Goal: Check status: Check status

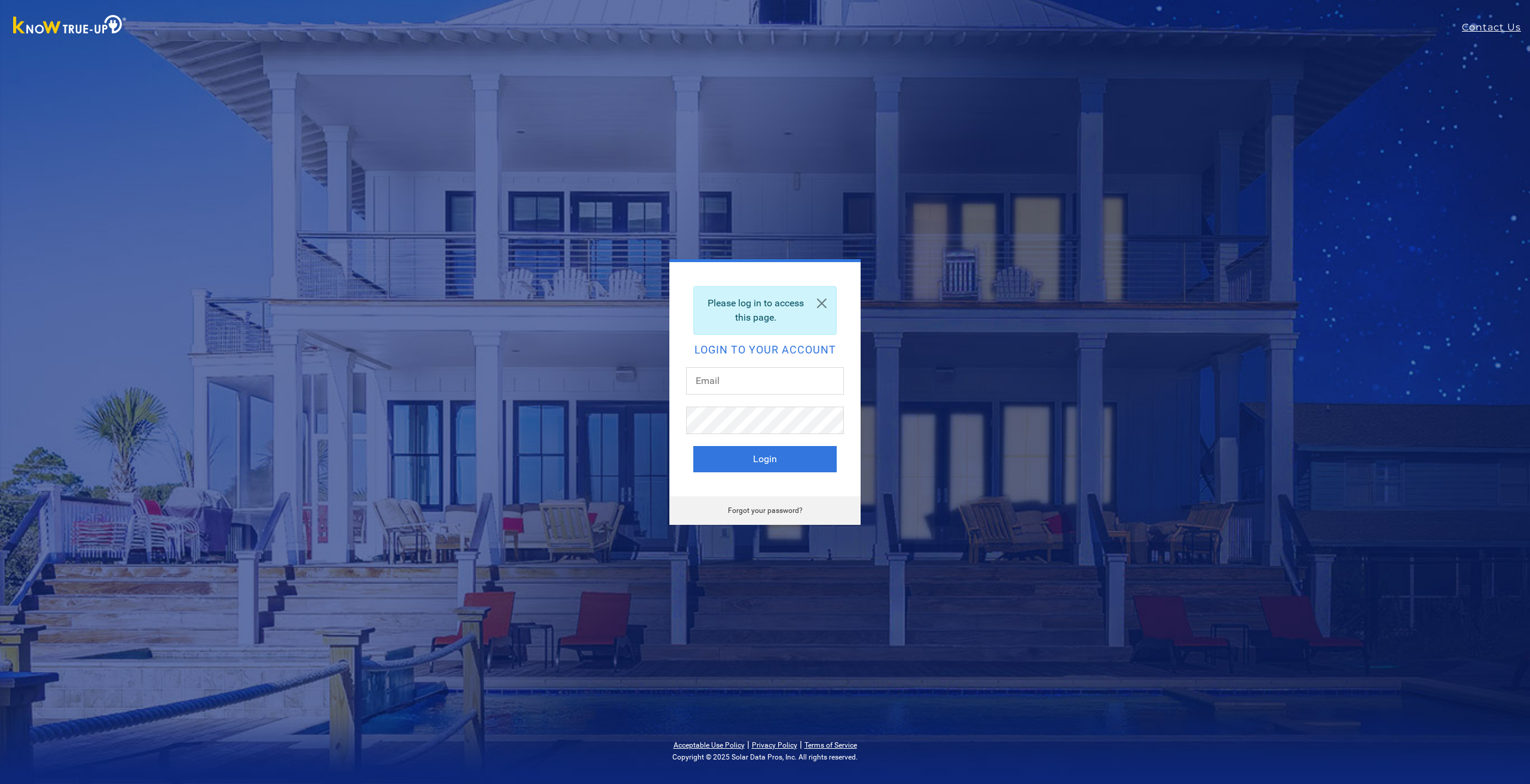
click at [827, 381] on keeper-lock "Open Keeper Popup" at bounding box center [827, 381] width 14 height 14
type input "[EMAIL_ADDRESS][DOMAIN_NAME]"
click at [765, 460] on button "Login" at bounding box center [765, 459] width 143 height 26
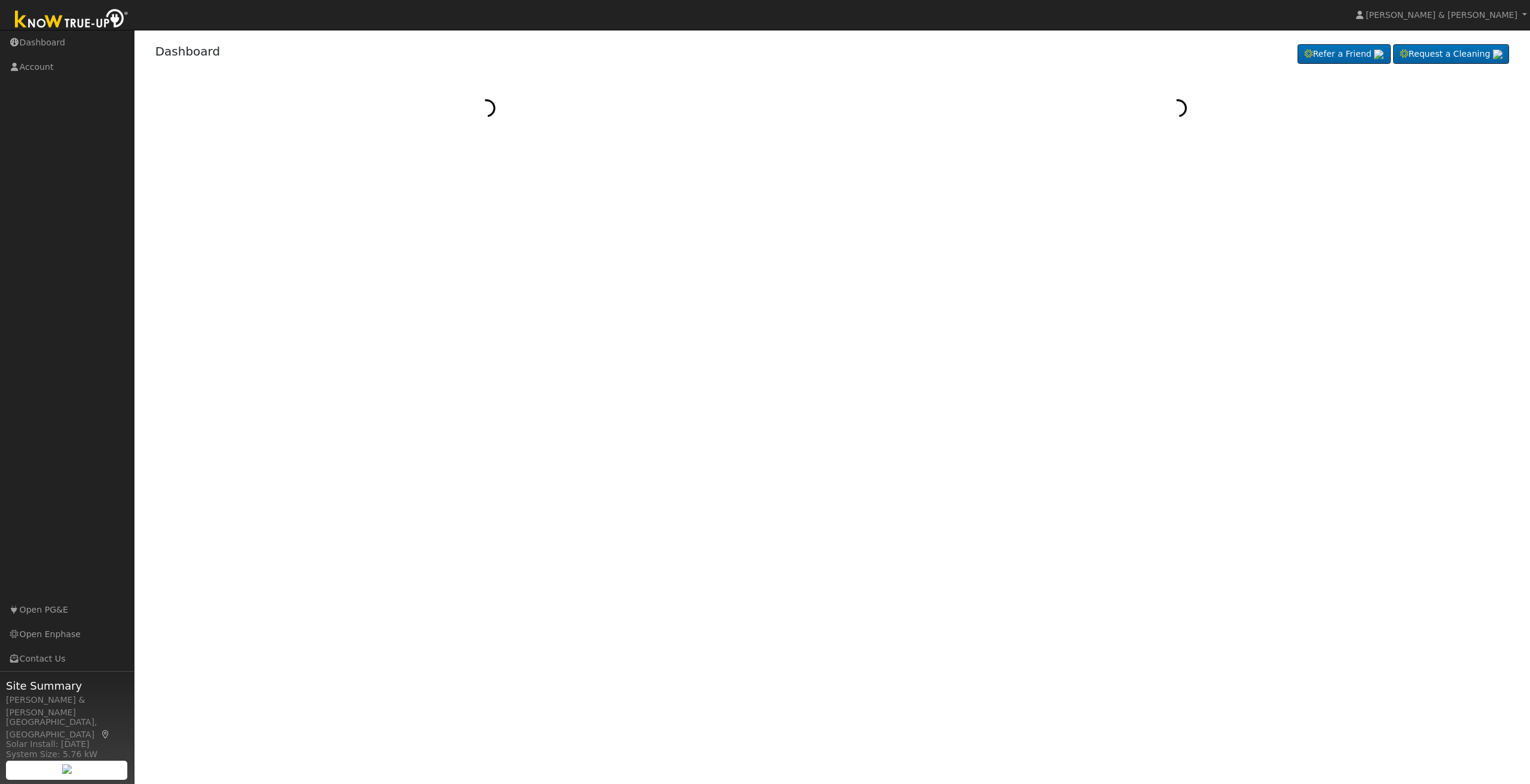
select select "7"
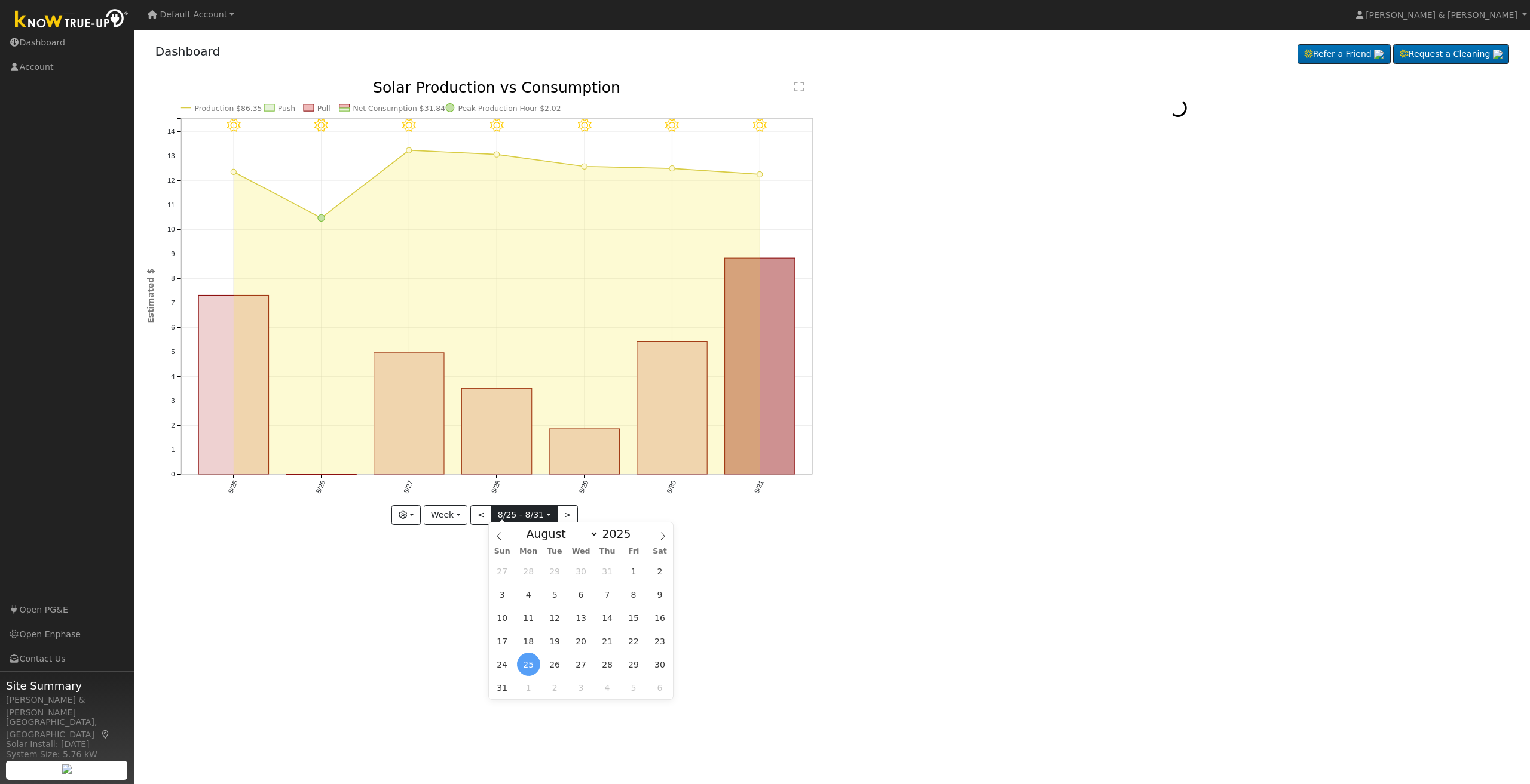
click at [526, 516] on input "2025-08-25" at bounding box center [524, 516] width 66 height 19
click at [815, 558] on div "User Profile First name Last name Email Email Notifications No Emails No Emails…" at bounding box center [832, 407] width 1395 height 754
click at [441, 514] on button "Week" at bounding box center [445, 516] width 43 height 20
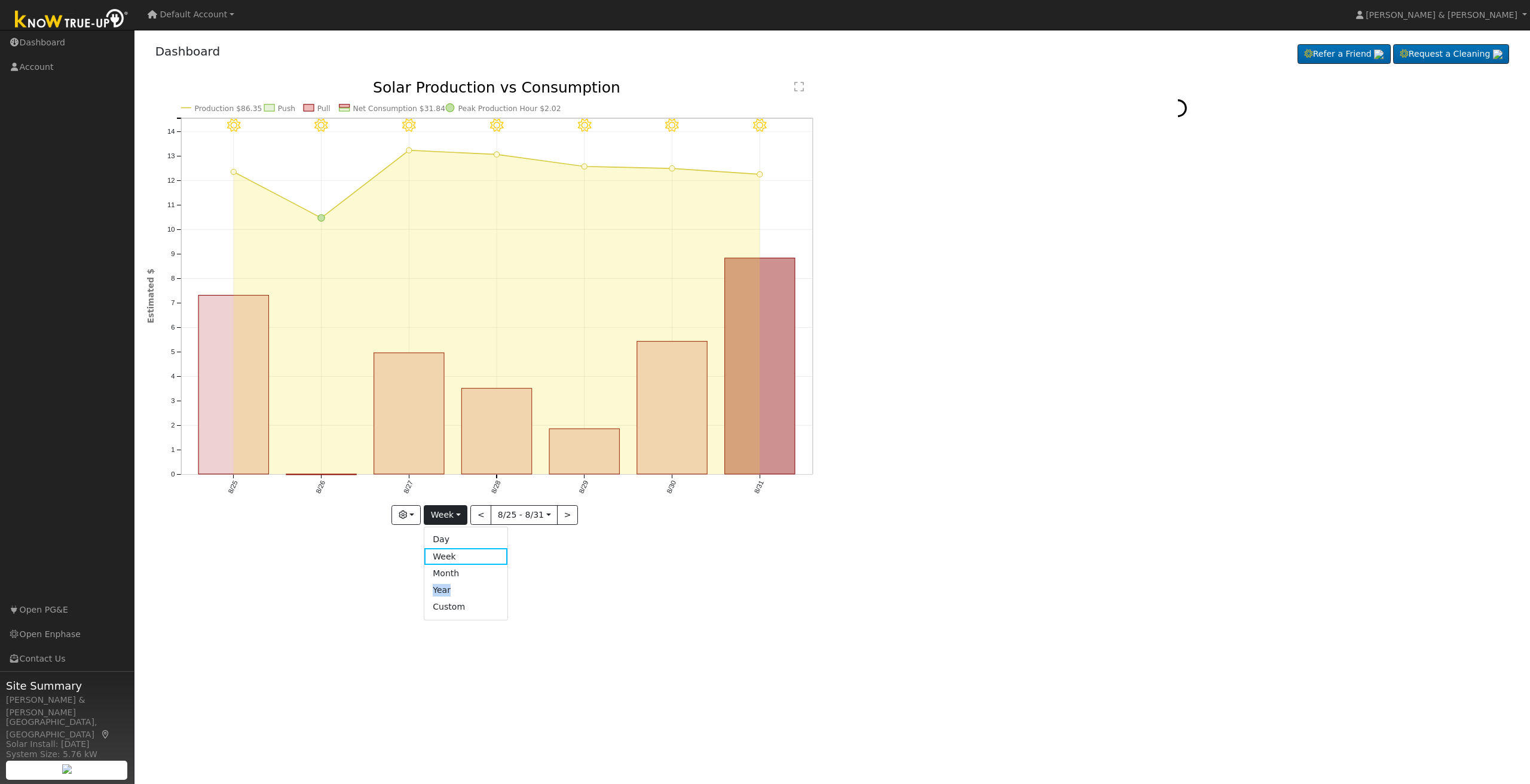
drag, startPoint x: 471, startPoint y: 578, endPoint x: 468, endPoint y: 593, distance: 15.3
click at [469, 593] on ul "Day Week Month Year Custom" at bounding box center [466, 573] width 84 height 94
click at [450, 505] on button "Week" at bounding box center [445, 516] width 43 height 20
click at [443, 592] on link "Year" at bounding box center [466, 590] width 83 height 17
type input "2024-09-01"
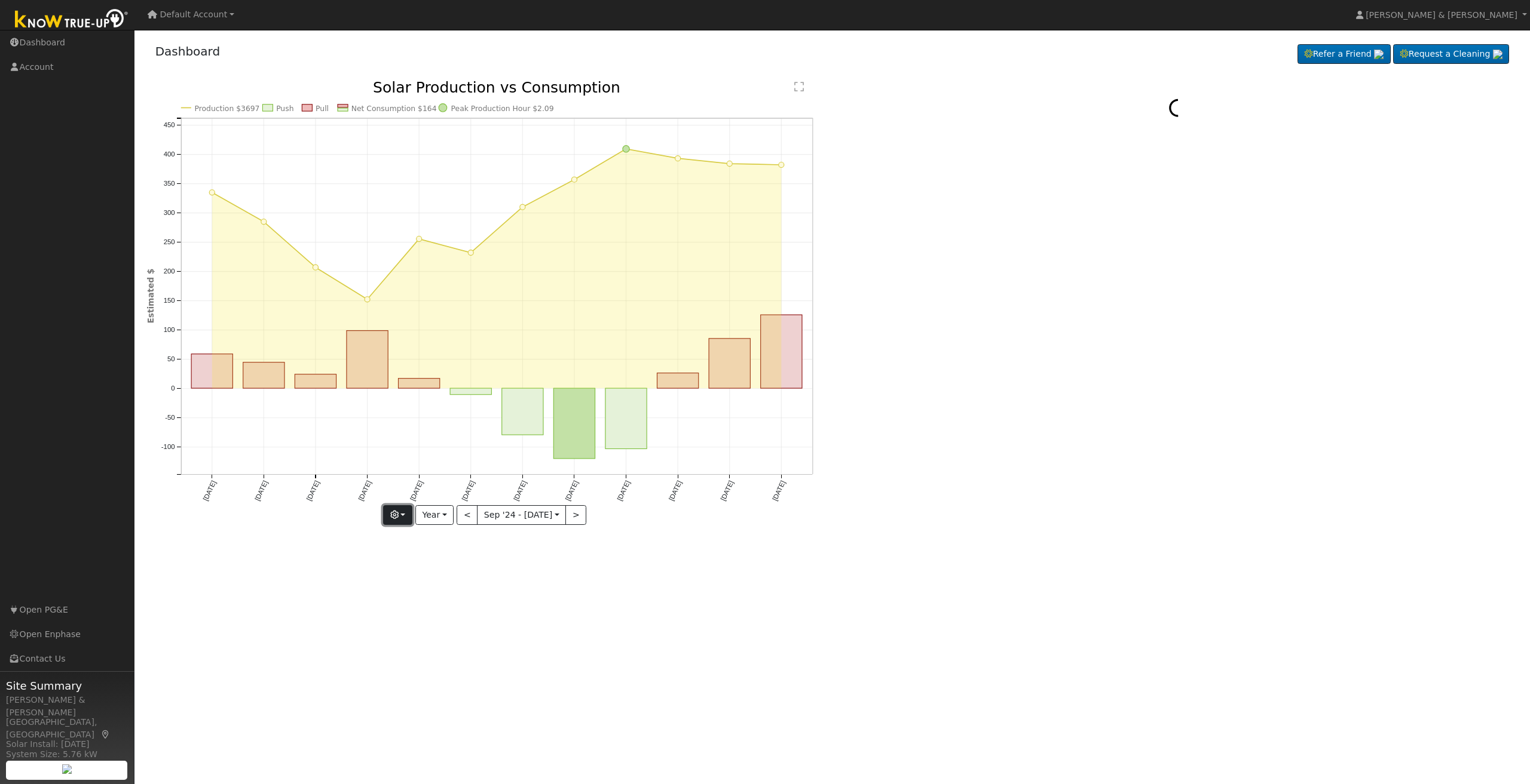
click at [404, 518] on button "button" at bounding box center [398, 516] width 29 height 20
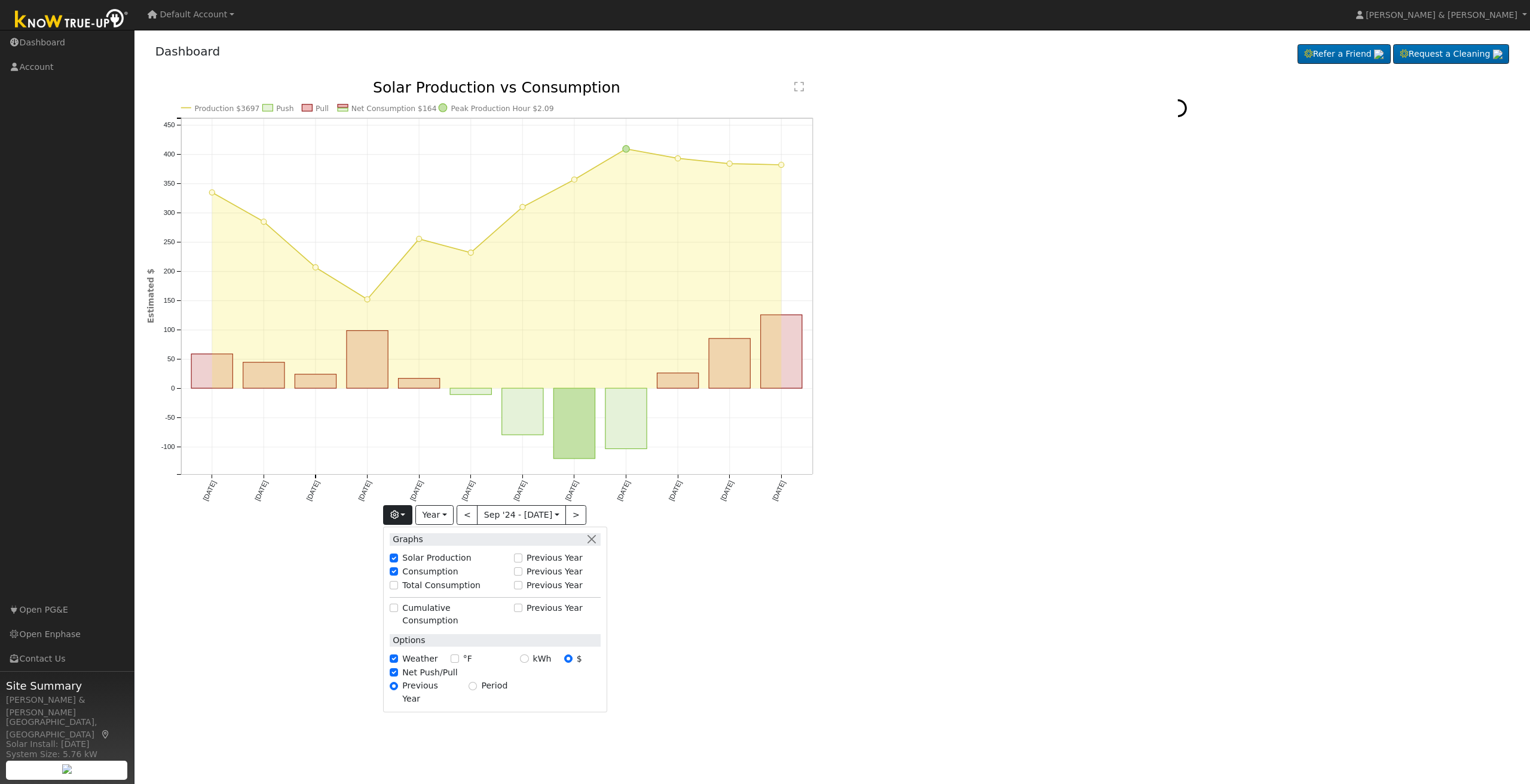
click at [449, 587] on label "Total Consumption" at bounding box center [441, 586] width 78 height 13
click at [398, 587] on input "Total Consumption" at bounding box center [394, 585] width 8 height 8
checkbox input "true"
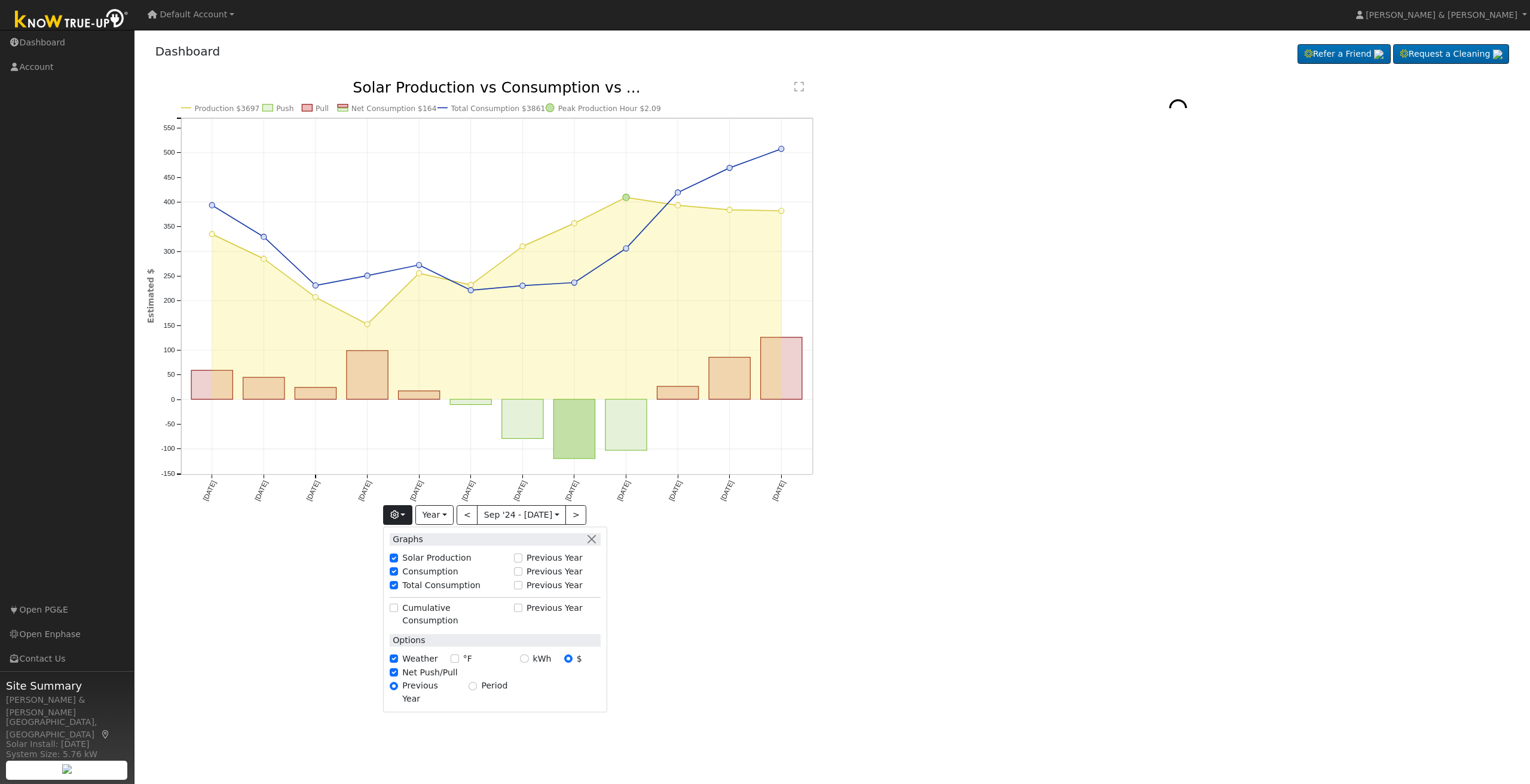
click at [828, 688] on div "User Profile First name Last name Email Email Notifications No Emails No Emails…" at bounding box center [832, 407] width 1395 height 754
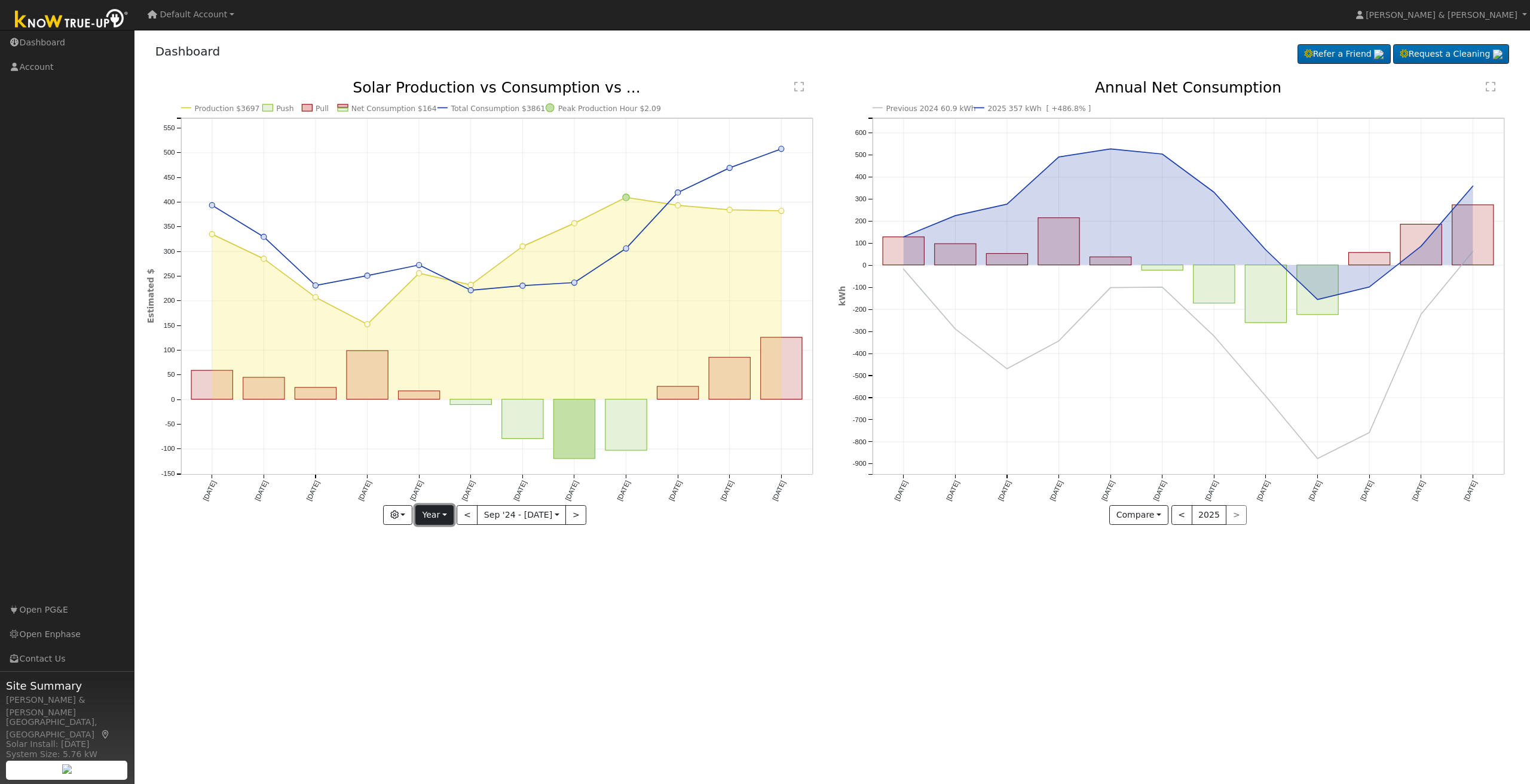
click at [443, 519] on button "Year" at bounding box center [434, 516] width 38 height 20
click at [391, 516] on button "button" at bounding box center [398, 516] width 29 height 20
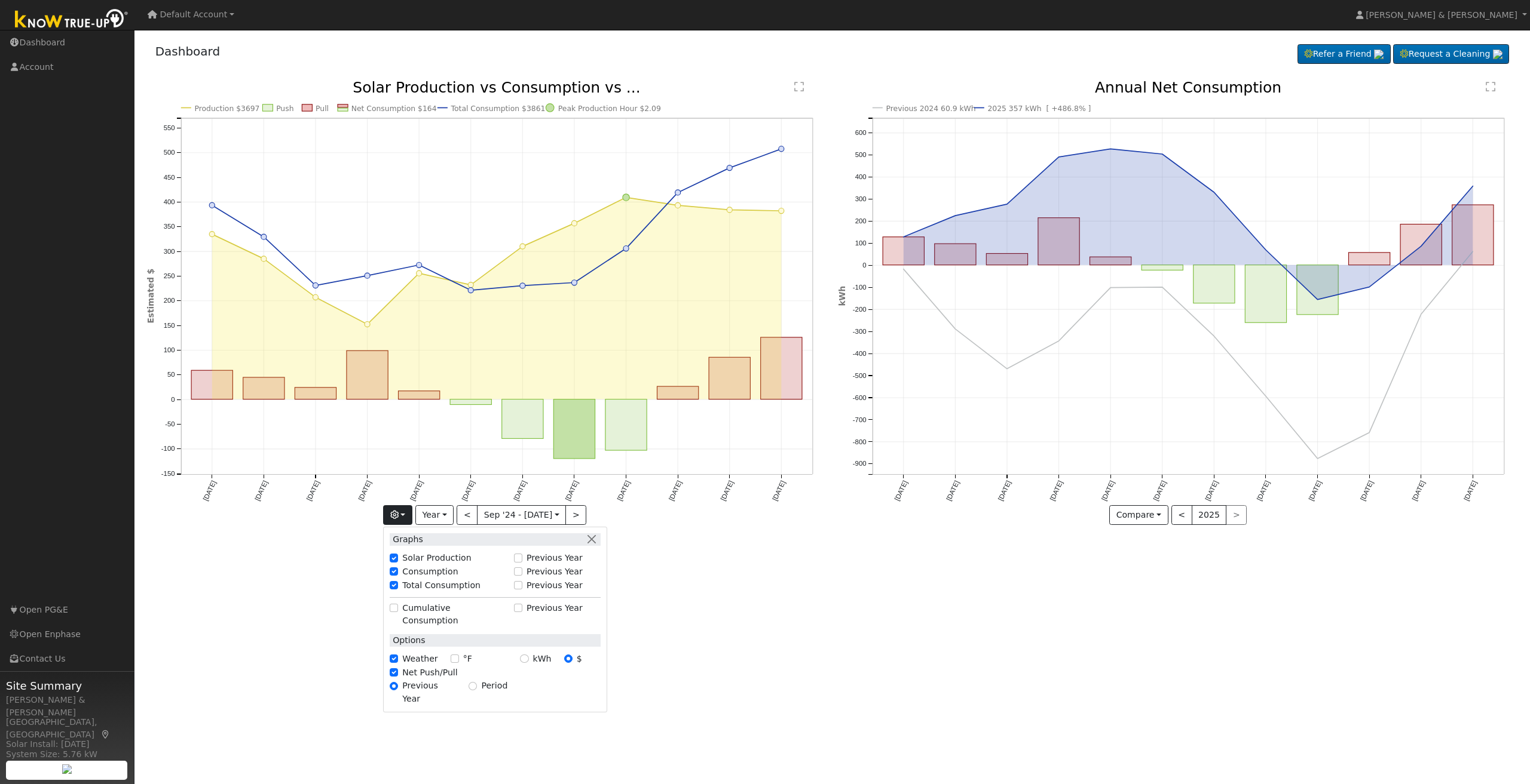
click at [481, 609] on label "Cumulative Consumption" at bounding box center [455, 614] width 105 height 25
click at [398, 609] on input "Cumulative Consumption" at bounding box center [394, 607] width 8 height 8
checkbox input "true"
checkbox input "false"
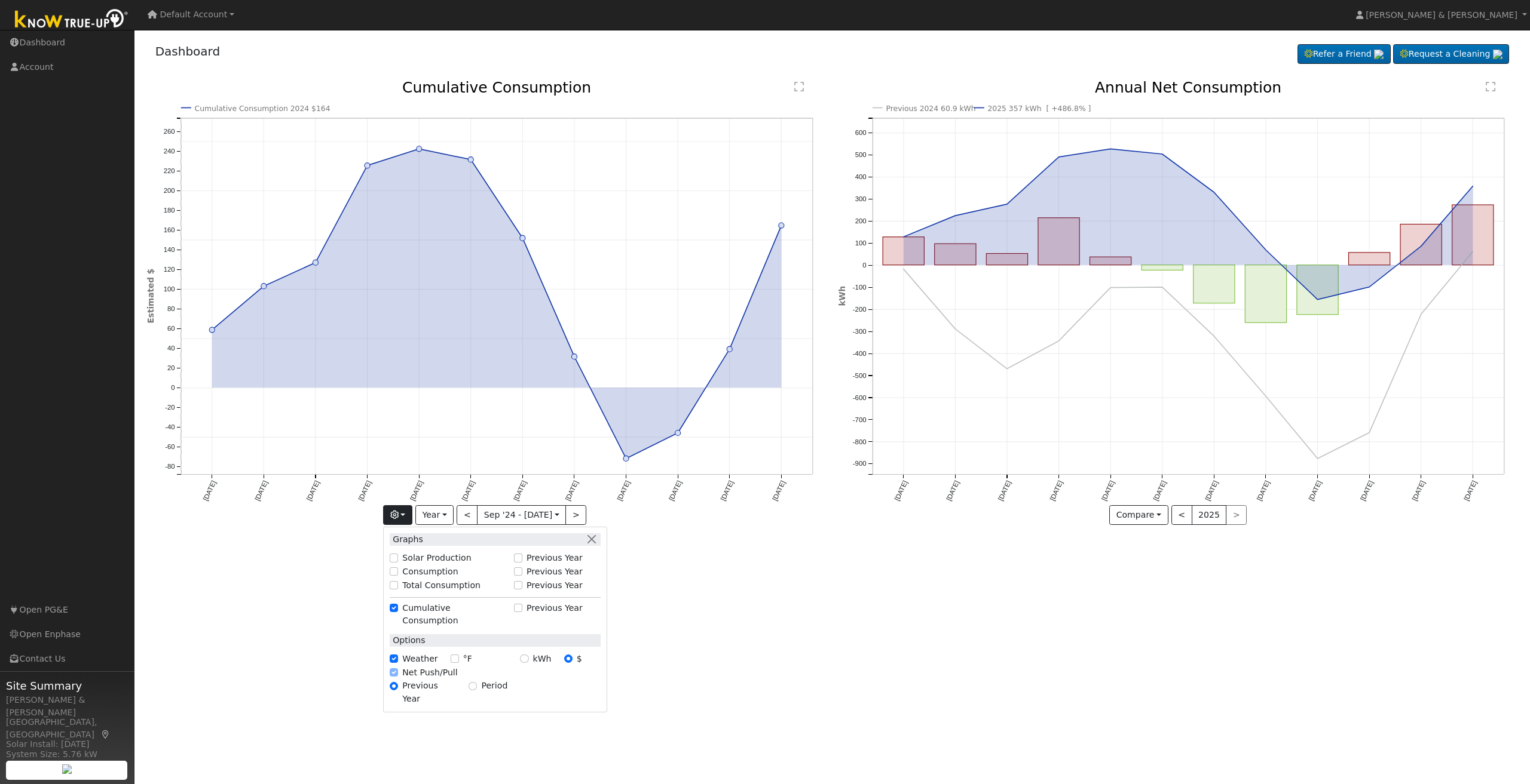
click at [450, 590] on label "Total Consumption" at bounding box center [441, 586] width 78 height 13
click at [398, 590] on input "Total Consumption" at bounding box center [394, 585] width 8 height 8
checkbox input "true"
checkbox input "false"
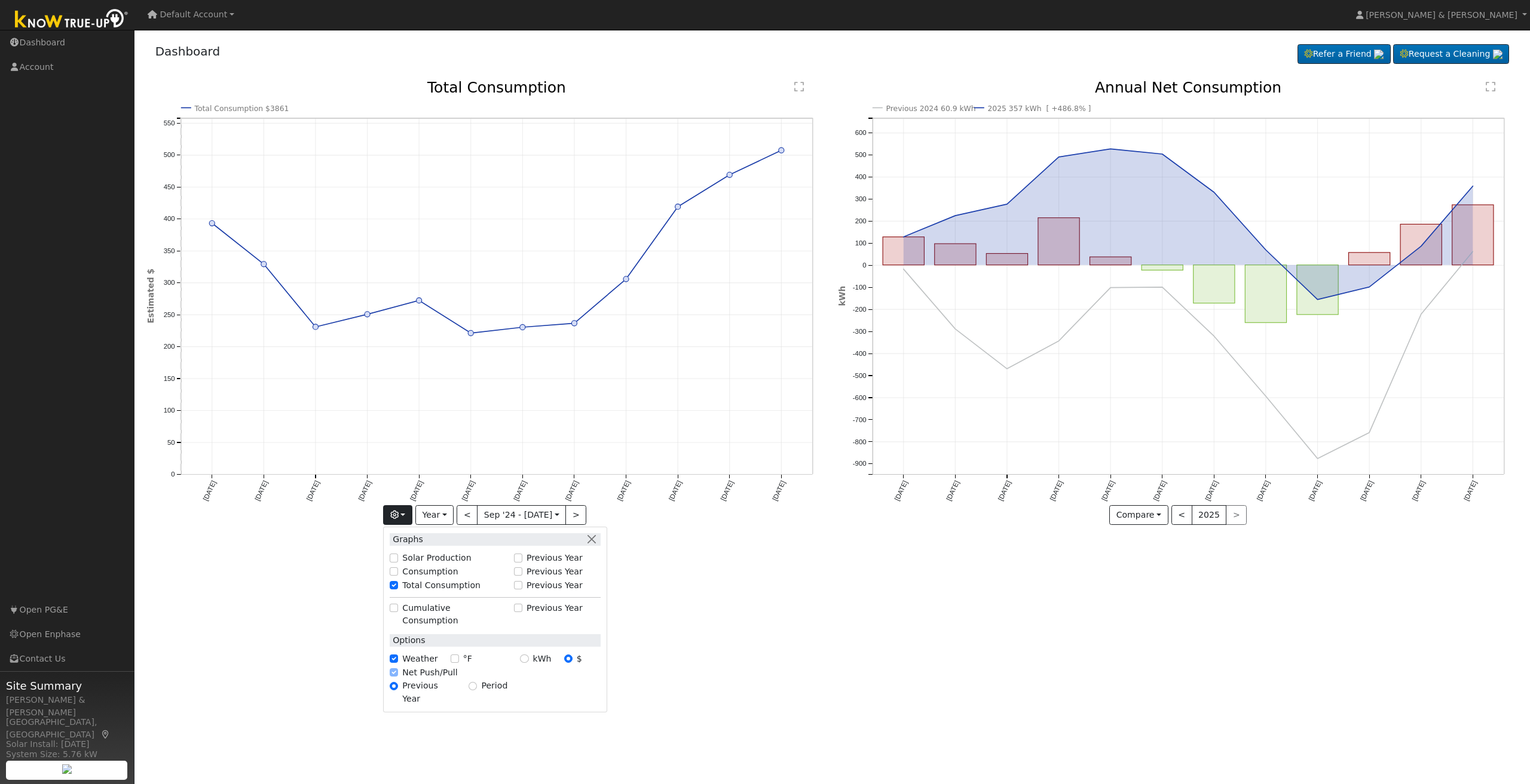
click at [460, 562] on label "Solar Production" at bounding box center [437, 558] width 69 height 13
click at [398, 562] on input "Solar Production" at bounding box center [394, 558] width 8 height 8
checkbox input "true"
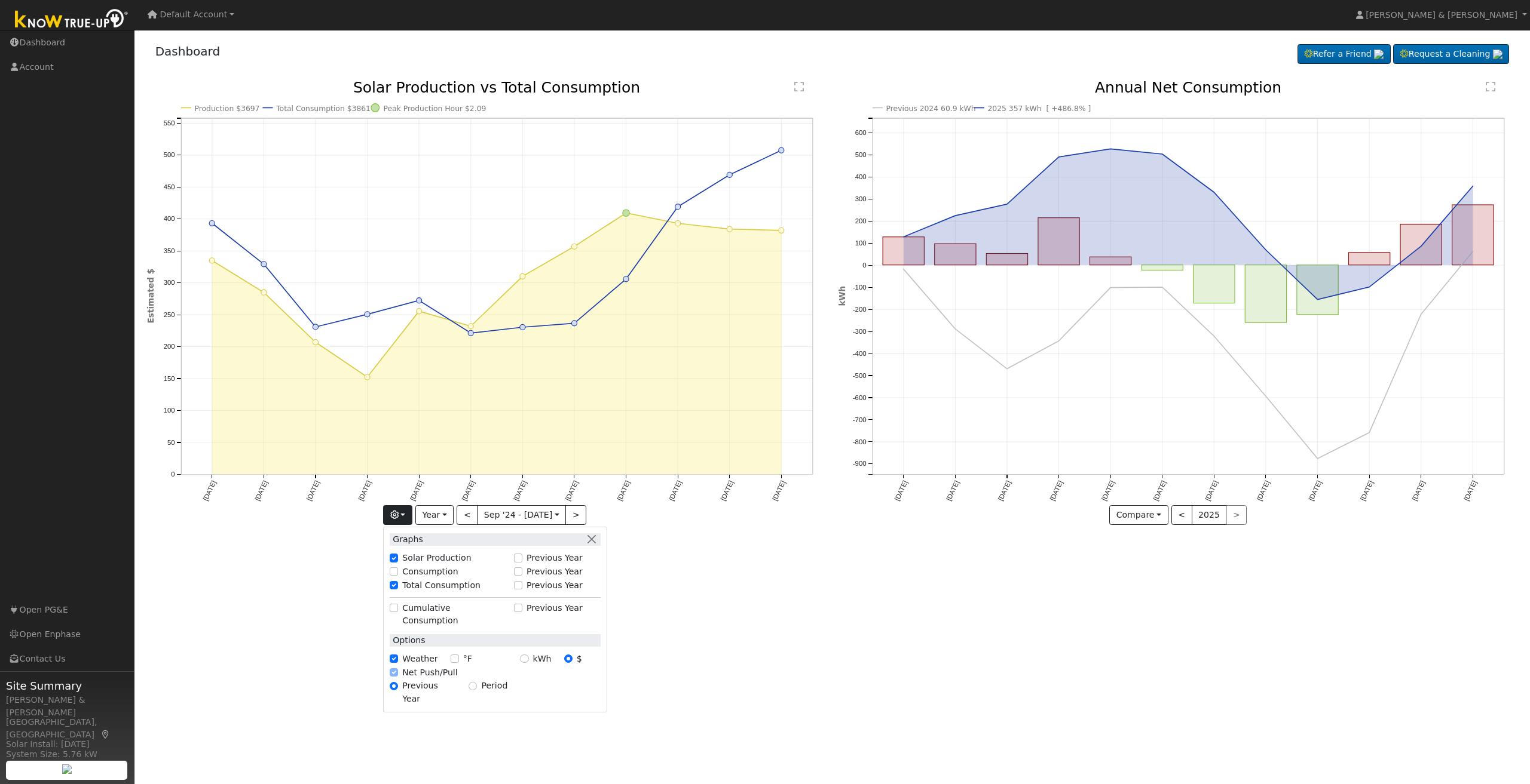
click at [456, 570] on label "Consumption" at bounding box center [430, 572] width 55 height 13
click at [398, 570] on input "Consumption" at bounding box center [394, 571] width 8 height 8
checkbox input "true"
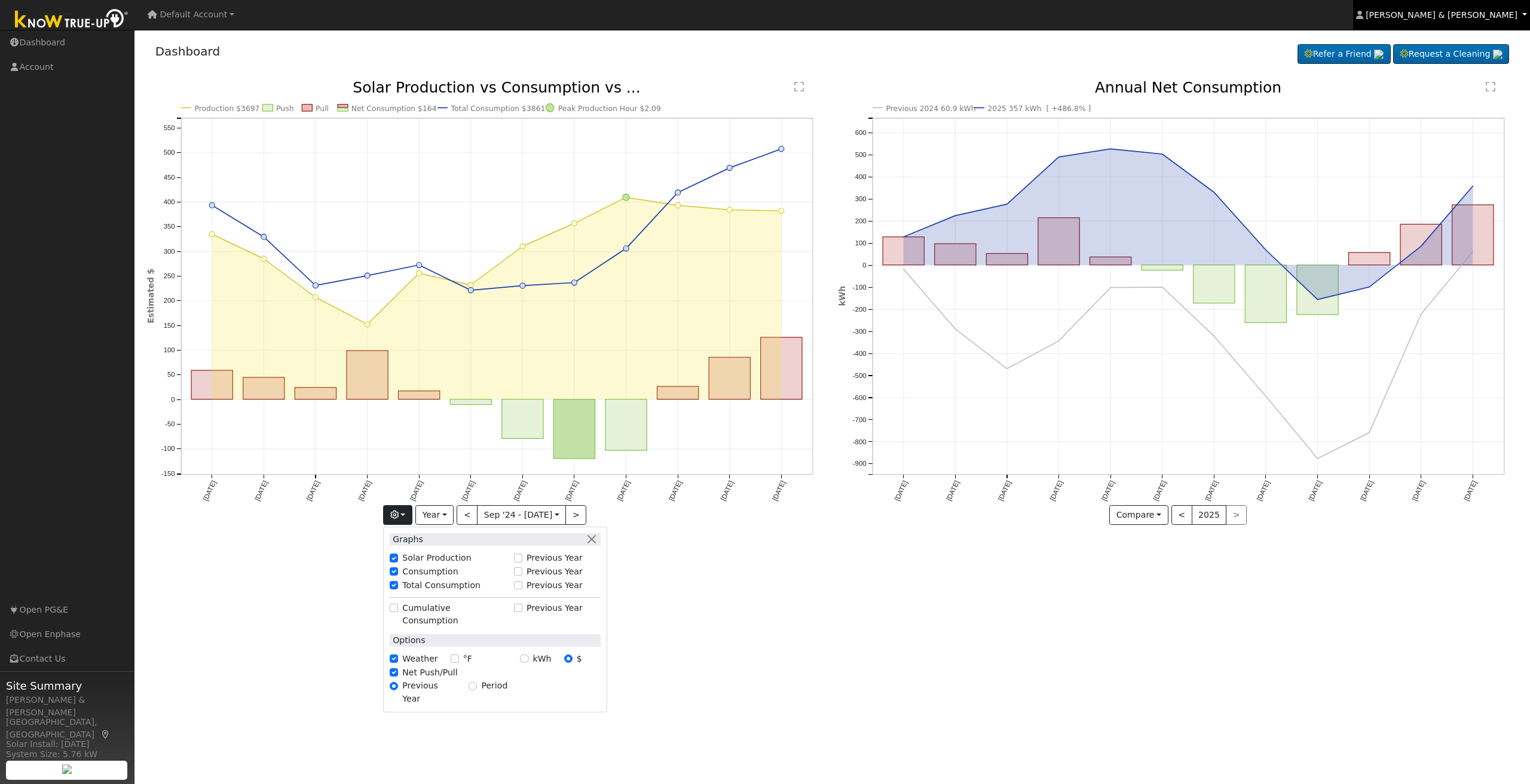
click at [1445, 17] on span "Sandy & Aaron Chong" at bounding box center [1441, 15] width 152 height 10
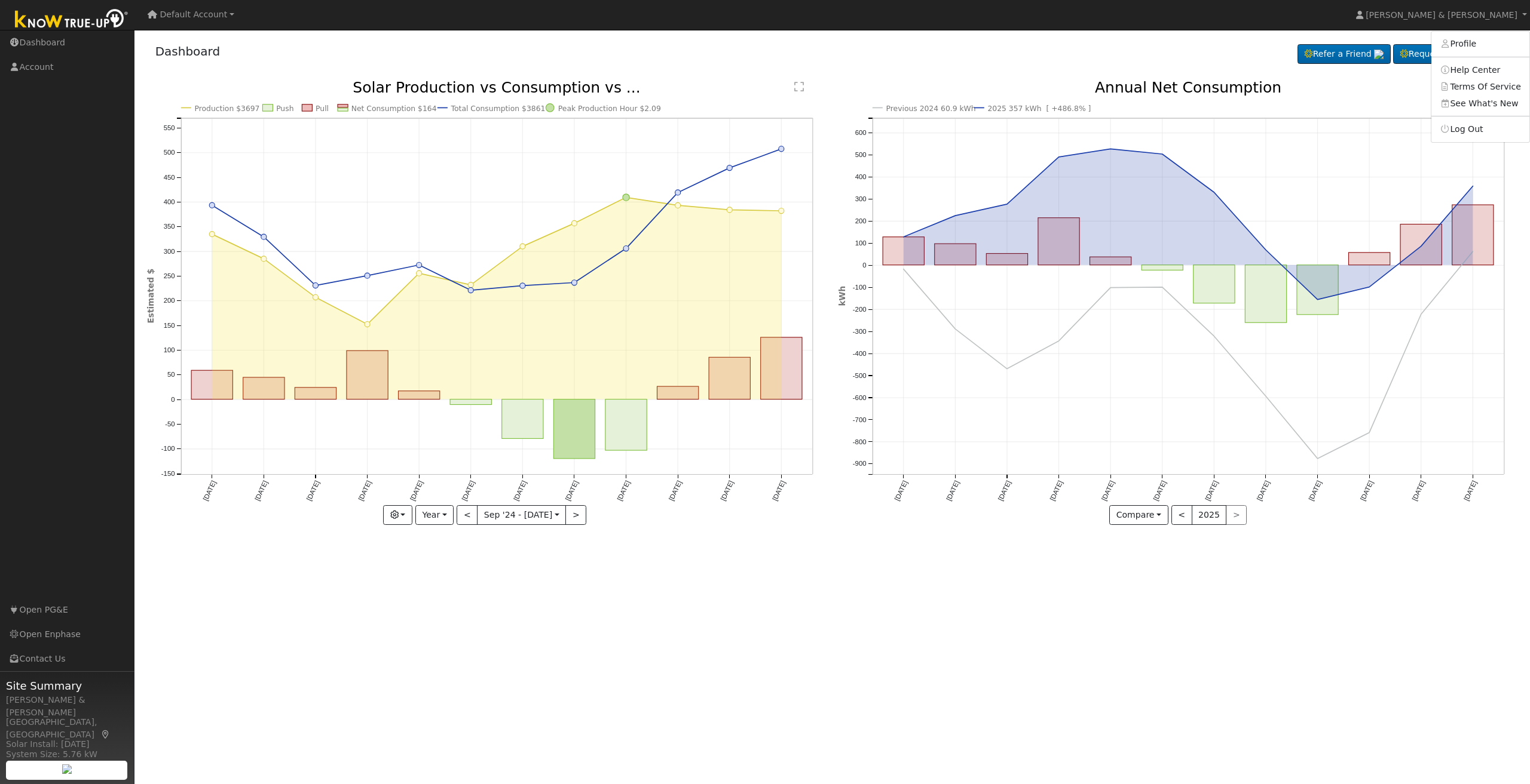
drag, startPoint x: 657, startPoint y: 66, endPoint x: 515, endPoint y: 75, distance: 142.3
click at [652, 66] on div "Dashboard Refer a Friend Request a Cleaning Refer a Friend" at bounding box center [832, 54] width 1371 height 36
click at [206, 11] on span "Default Account" at bounding box center [194, 14] width 68 height 10
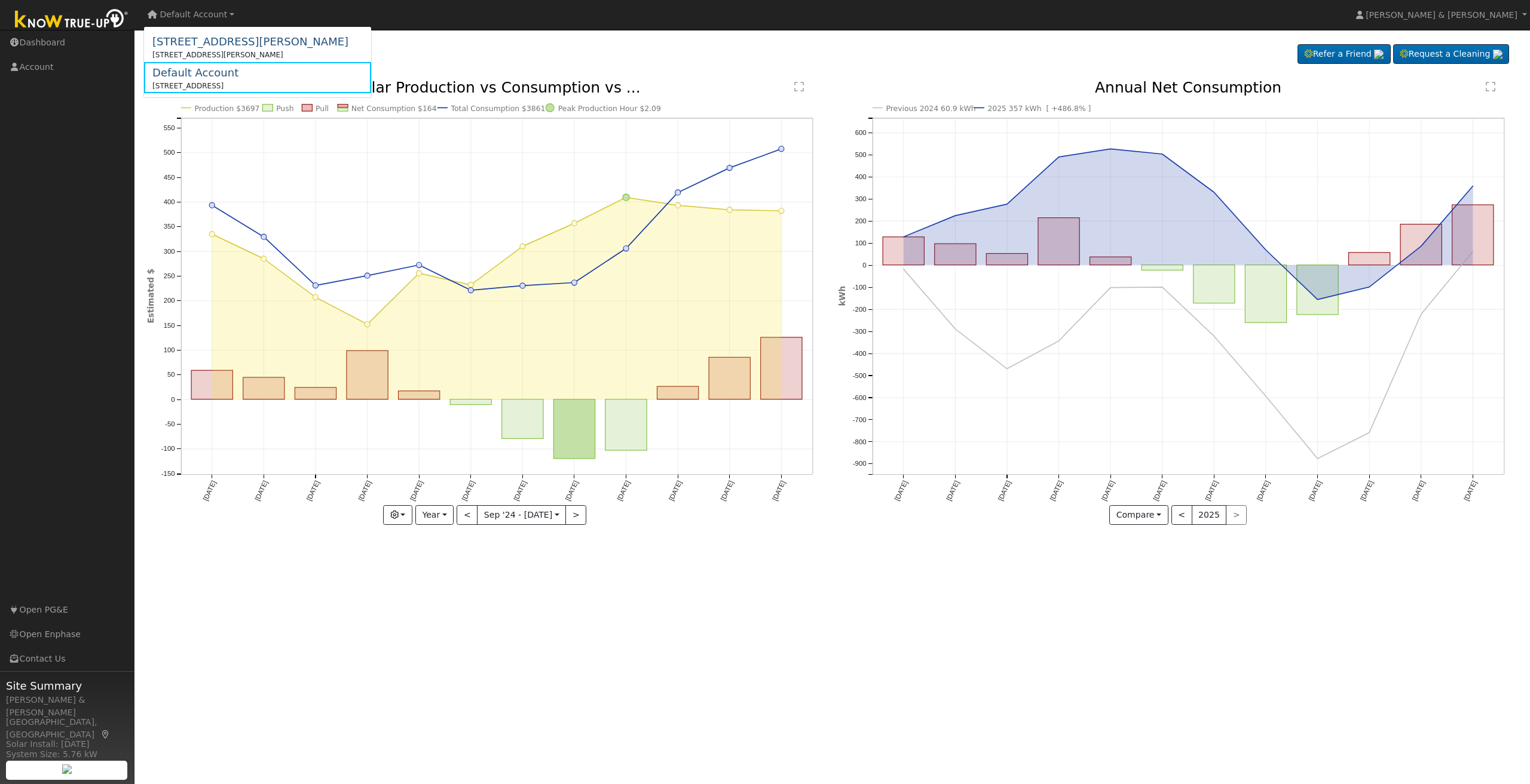
click at [440, 48] on div "Dashboard Refer a Friend Request a Cleaning Refer a Friend" at bounding box center [832, 54] width 1371 height 36
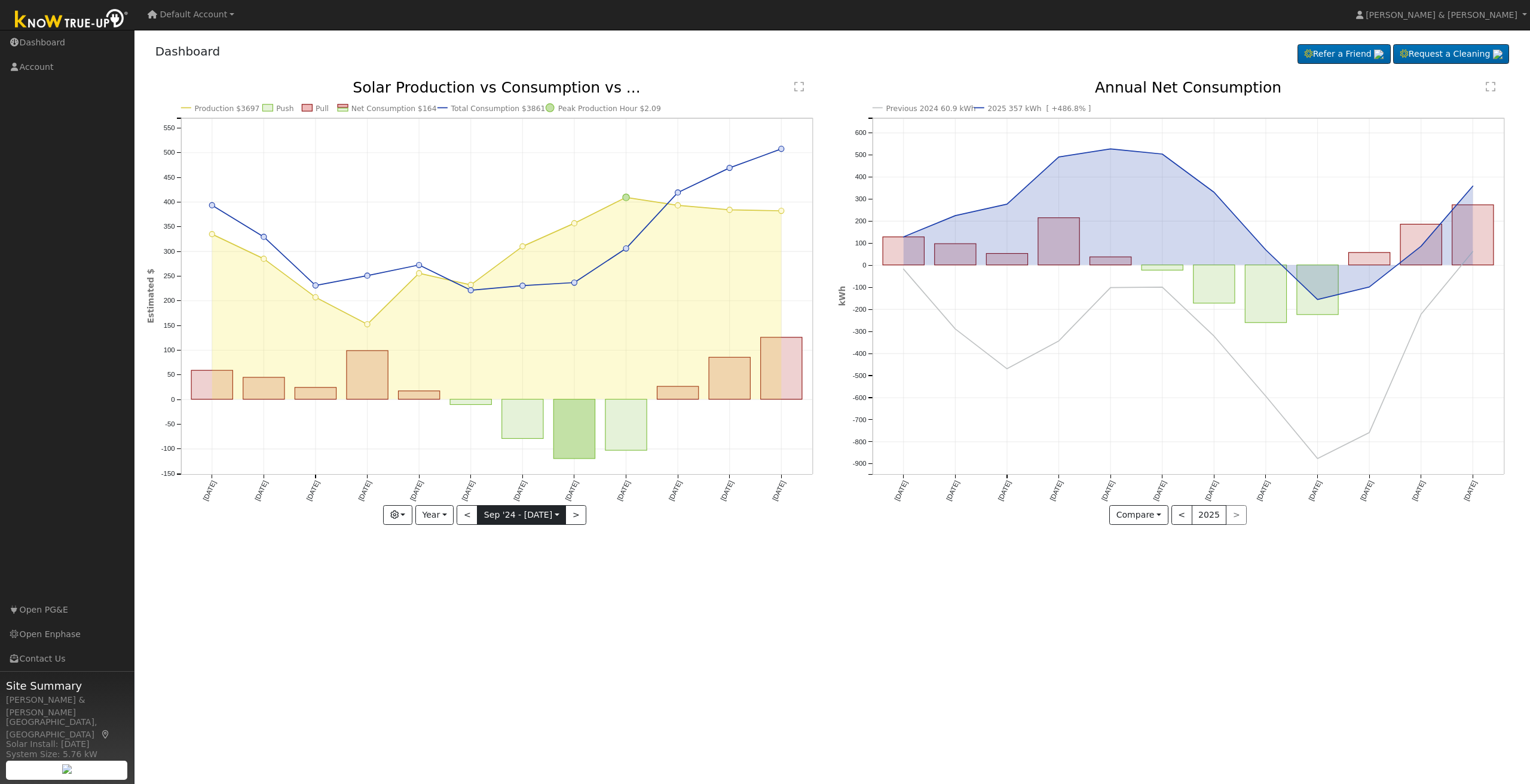
click at [530, 523] on input "2024-09-01" at bounding box center [522, 516] width 88 height 19
click at [450, 518] on button "Year" at bounding box center [434, 516] width 38 height 20
click at [470, 612] on link "Custom" at bounding box center [457, 607] width 83 height 17
click at [482, 516] on input "2024-09-01" at bounding box center [484, 516] width 38 height 19
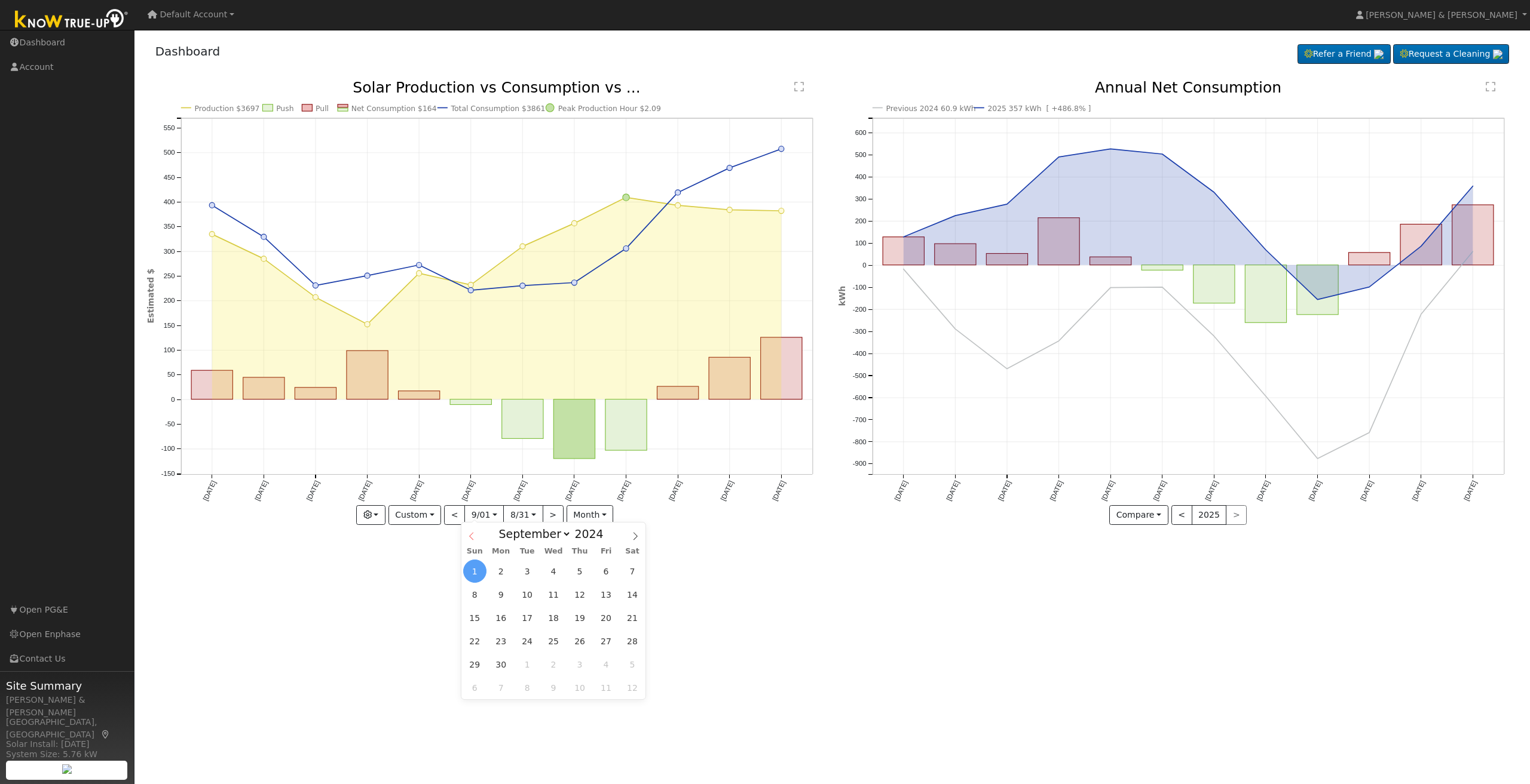
click at [473, 535] on icon at bounding box center [471, 536] width 8 height 8
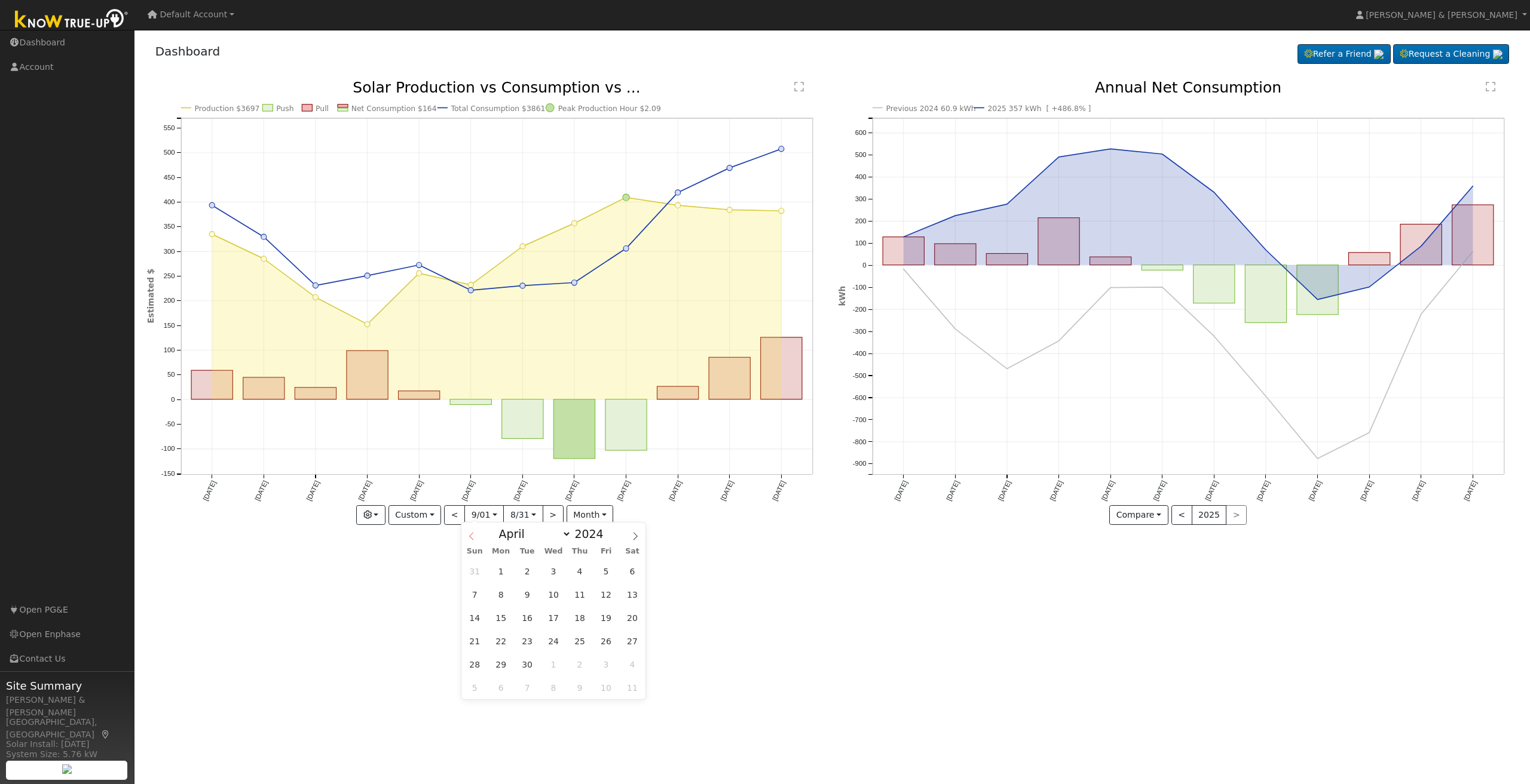
click at [473, 535] on icon at bounding box center [471, 536] width 8 height 8
select select "0"
click at [499, 570] on span "1" at bounding box center [501, 571] width 24 height 24
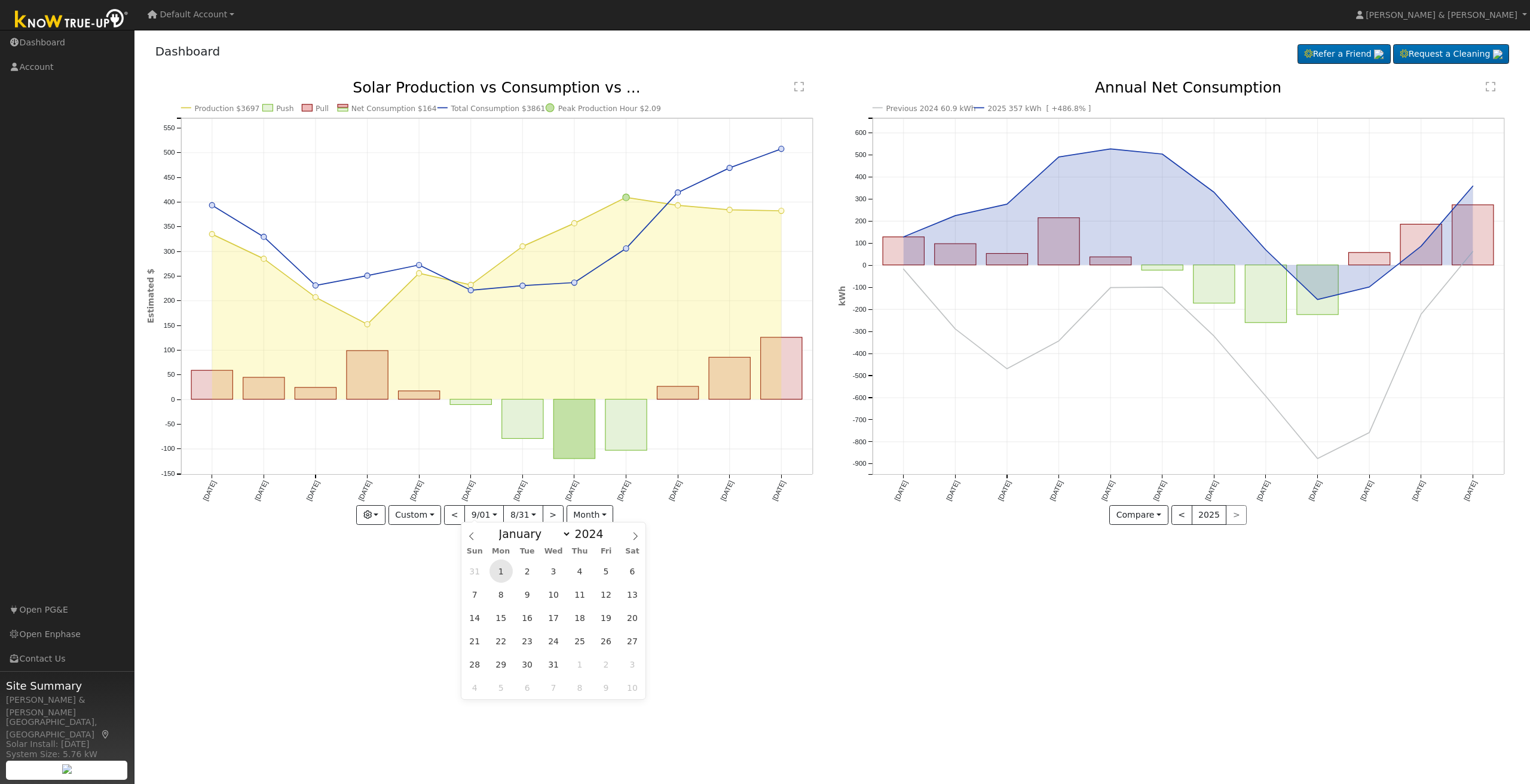
type input "2024-01-01"
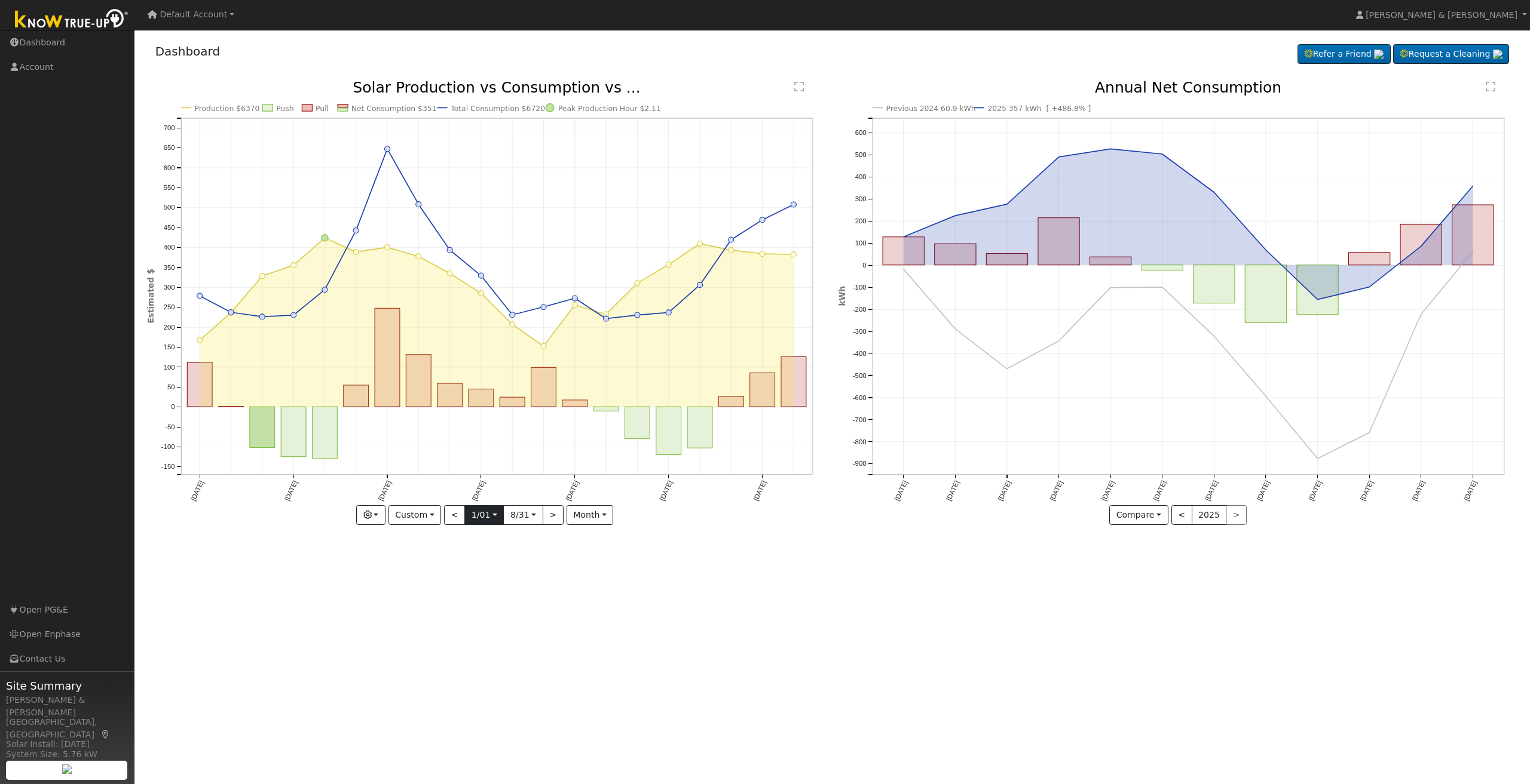
click at [485, 516] on input "2024-01-01" at bounding box center [484, 516] width 38 height 19
click at [608, 532] on span at bounding box center [612, 533] width 8 height 6
type input "2025"
click at [559, 574] on span "1" at bounding box center [555, 574] width 24 height 24
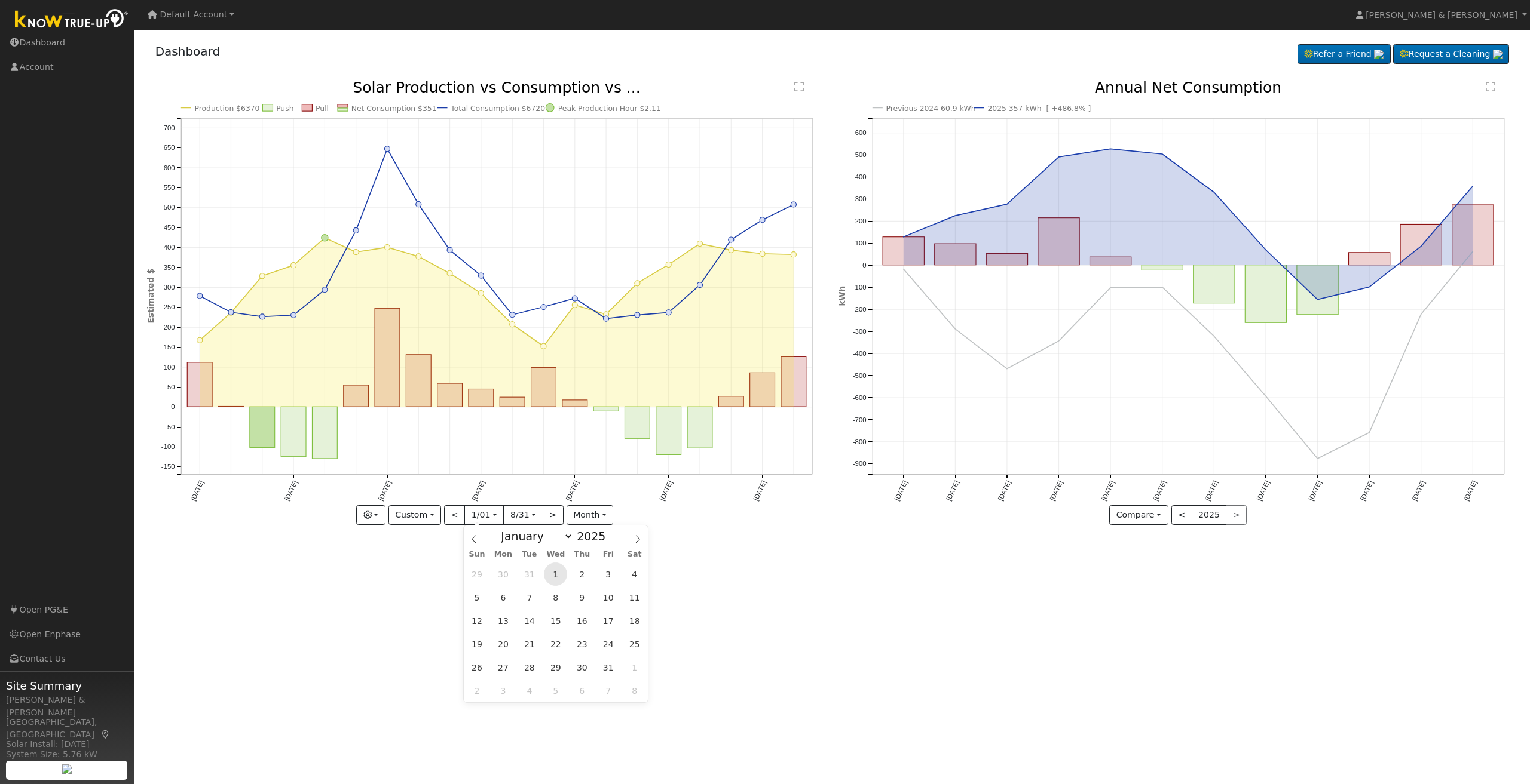
type input "2025-01-01"
